Goal: Transaction & Acquisition: Obtain resource

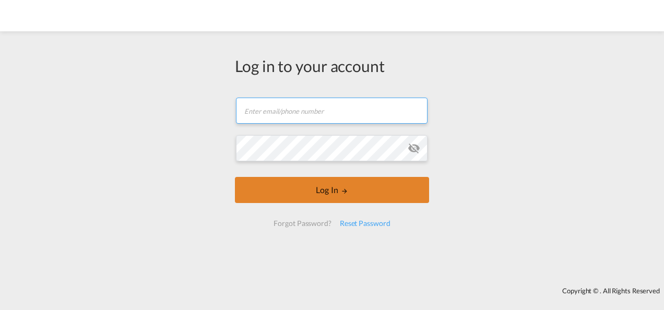
type input "[PERSON_NAME][EMAIL_ADDRESS][PERSON_NAME][DOMAIN_NAME]"
click at [326, 200] on button "Log In" at bounding box center [332, 190] width 194 height 26
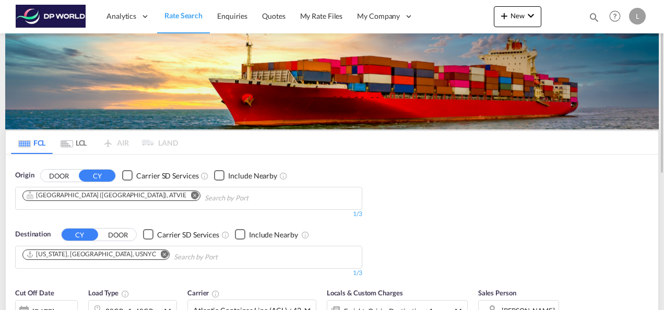
click at [191, 193] on md-icon "Remove" at bounding box center [195, 195] width 8 height 8
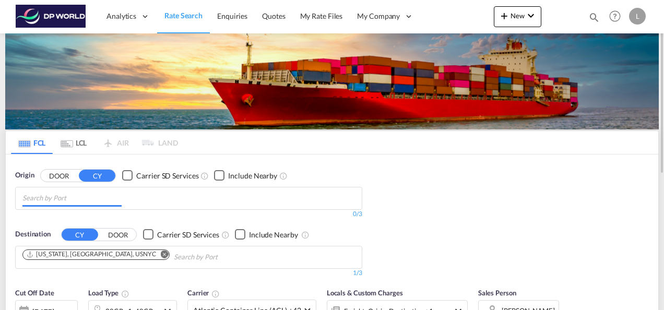
click at [69, 197] on input "Chips input." at bounding box center [71, 198] width 99 height 17
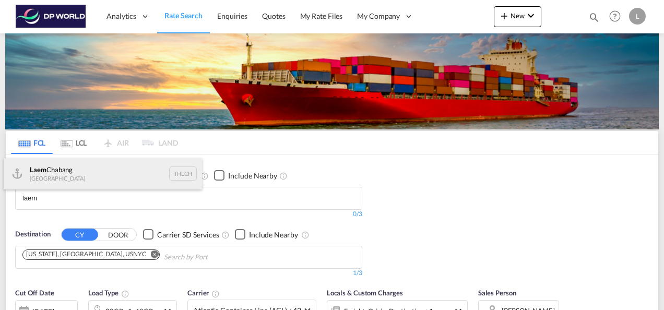
type input "laem"
click at [67, 173] on div "Laem Chabang Thailand THLCH" at bounding box center [103, 173] width 198 height 31
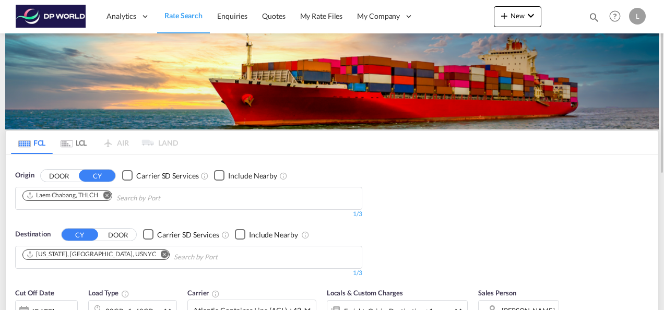
click at [161, 255] on md-icon "Remove" at bounding box center [165, 254] width 8 height 8
click at [64, 255] on body "Analytics Dashboard Rate Search Enquiries Quotes My Rate Files My Company" at bounding box center [332, 155] width 664 height 310
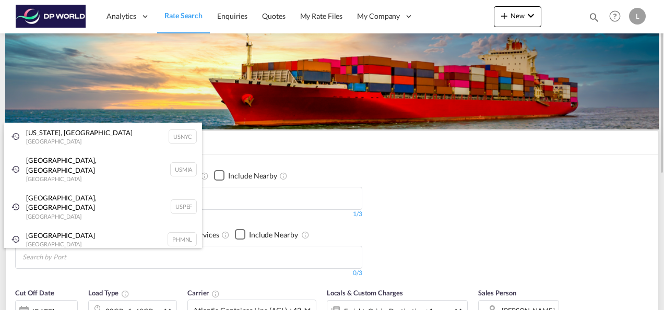
paste input "Wilmington"
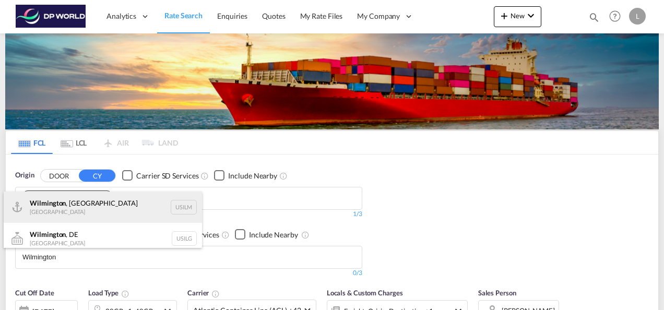
type input "Wilmington"
click at [95, 206] on div "[GEOGRAPHIC_DATA] , [GEOGRAPHIC_DATA] [GEOGRAPHIC_DATA] USILM" at bounding box center [103, 206] width 198 height 31
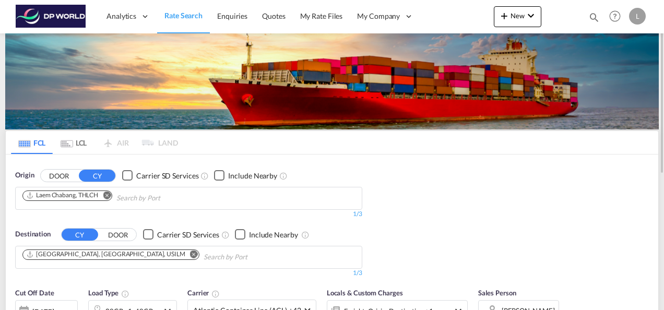
scroll to position [104, 0]
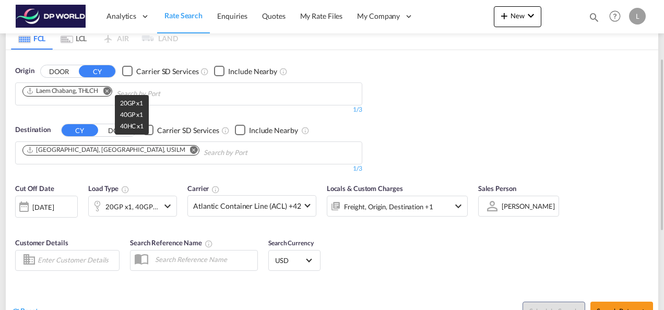
click at [124, 209] on div "20GP x1, 40GP x1 +1" at bounding box center [131, 206] width 53 height 15
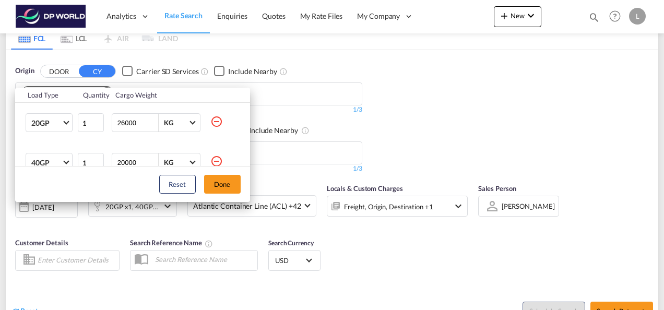
click at [211, 161] on md-icon "icon-minus-circle-outline" at bounding box center [216, 161] width 13 height 13
click at [210, 161] on md-icon "icon-minus-circle-outline" at bounding box center [216, 161] width 13 height 13
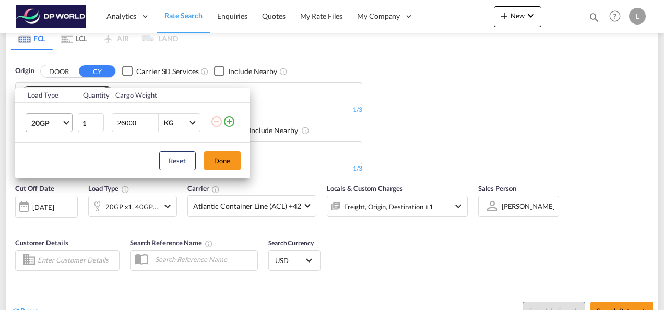
click at [67, 126] on md-select-value "20GP" at bounding box center [51, 123] width 42 height 18
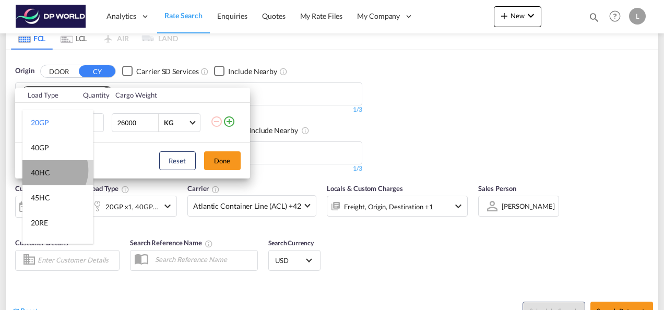
click at [48, 170] on div "40HC" at bounding box center [40, 172] width 19 height 10
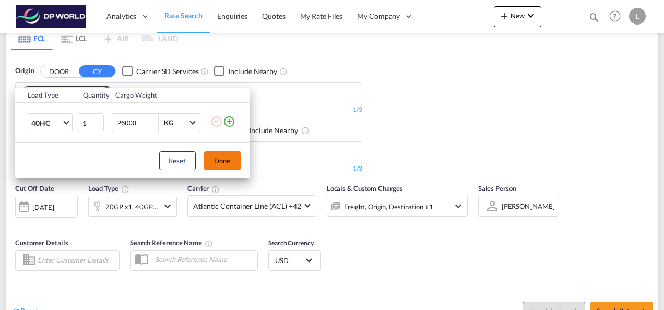
click at [223, 154] on button "Done" at bounding box center [222, 160] width 37 height 19
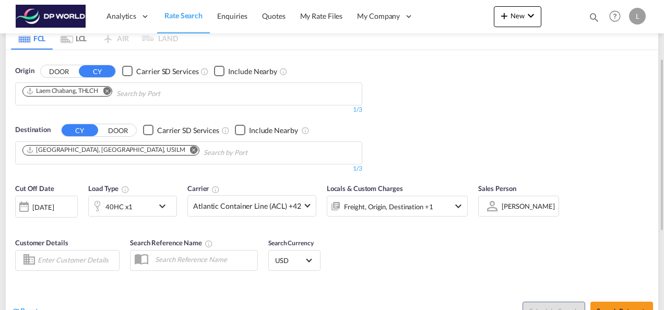
click at [496, 210] on div at bounding box center [492, 206] width 17 height 18
click at [511, 202] on div "[PERSON_NAME]" at bounding box center [527, 206] width 53 height 8
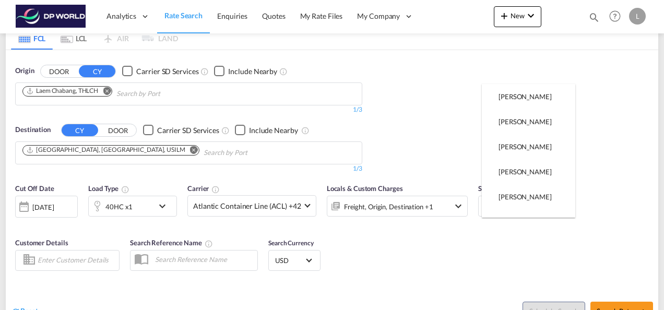
scroll to position [0, 0]
click at [524, 115] on md-option "Select Sales Person" at bounding box center [528, 121] width 93 height 25
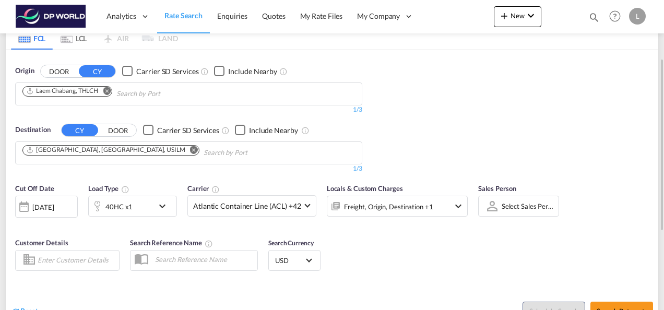
click at [542, 249] on div "Cut Off Date [DATE] [DATE] Load Type 40HC x1 Carrier Atlantic Container Line (A…" at bounding box center [332, 229] width 652 height 102
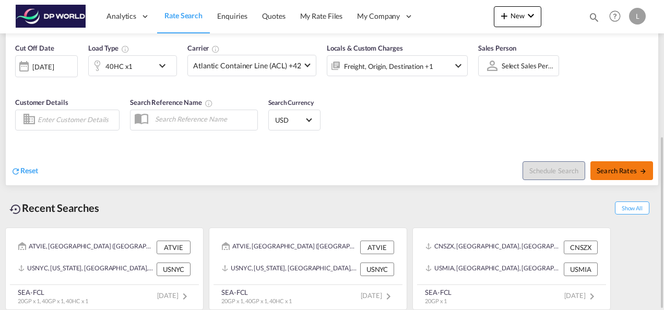
click at [619, 166] on span "Search Rates" at bounding box center [621, 170] width 50 height 8
type input "THLCH to USILM / [DATE]"
